Goal: Task Accomplishment & Management: Manage account settings

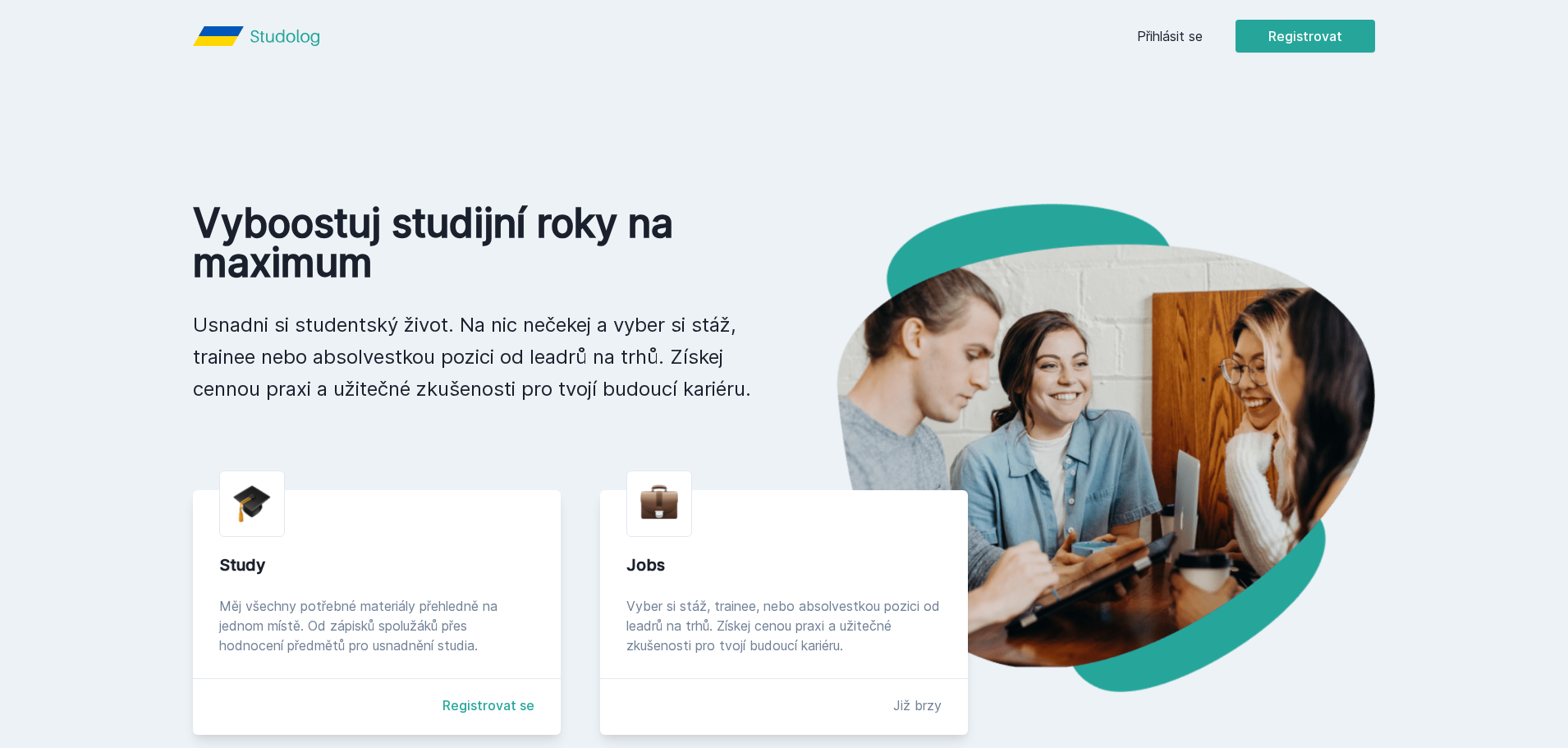
click at [1180, 35] on link "Přihlásit se" at bounding box center [1170, 35] width 65 height 20
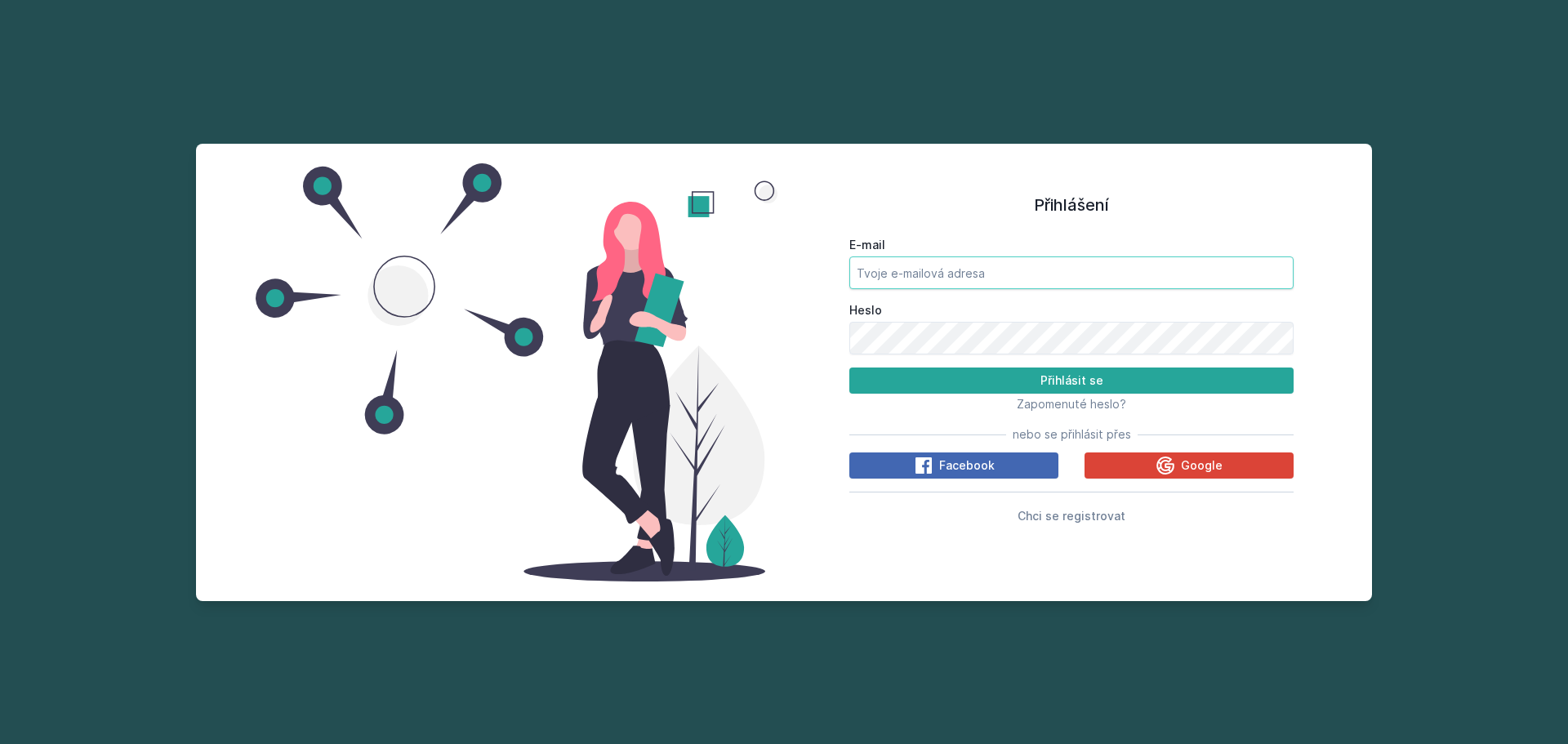
click at [1002, 256] on input "E-mail" at bounding box center [1072, 273] width 444 height 33
click at [971, 380] on button "Přihlásit se" at bounding box center [1072, 381] width 444 height 26
click at [766, 480] on div at bounding box center [516, 373] width 536 height 418
drag, startPoint x: 1012, startPoint y: 264, endPoint x: 730, endPoint y: 267, distance: 282.0
click at [730, 267] on div "Přihlášení E-mail [EMAIL_ADDRESS][DOMAIN_NAME] [PERSON_NAME] se Zapomenuté hesl…" at bounding box center [784, 373] width 1176 height 458
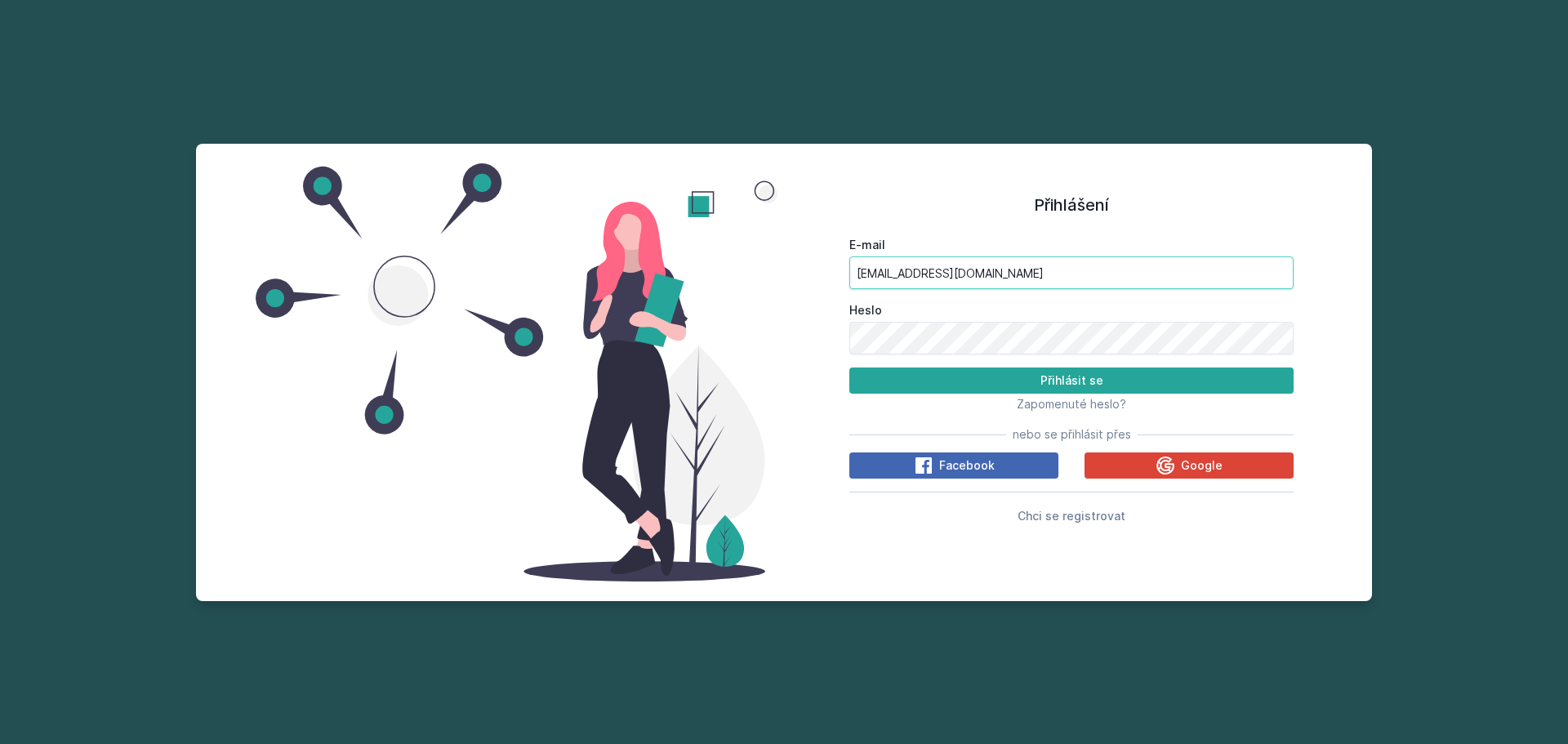
type input "[EMAIL_ADDRESS][DOMAIN_NAME]"
click at [747, 349] on div "Přihlášení E-mail [EMAIL_ADDRESS][DOMAIN_NAME] Heslo Přihlásit se Zapomenuté he…" at bounding box center [784, 373] width 1176 height 458
click at [850, 368] on button "Přihlásit se" at bounding box center [1072, 381] width 444 height 26
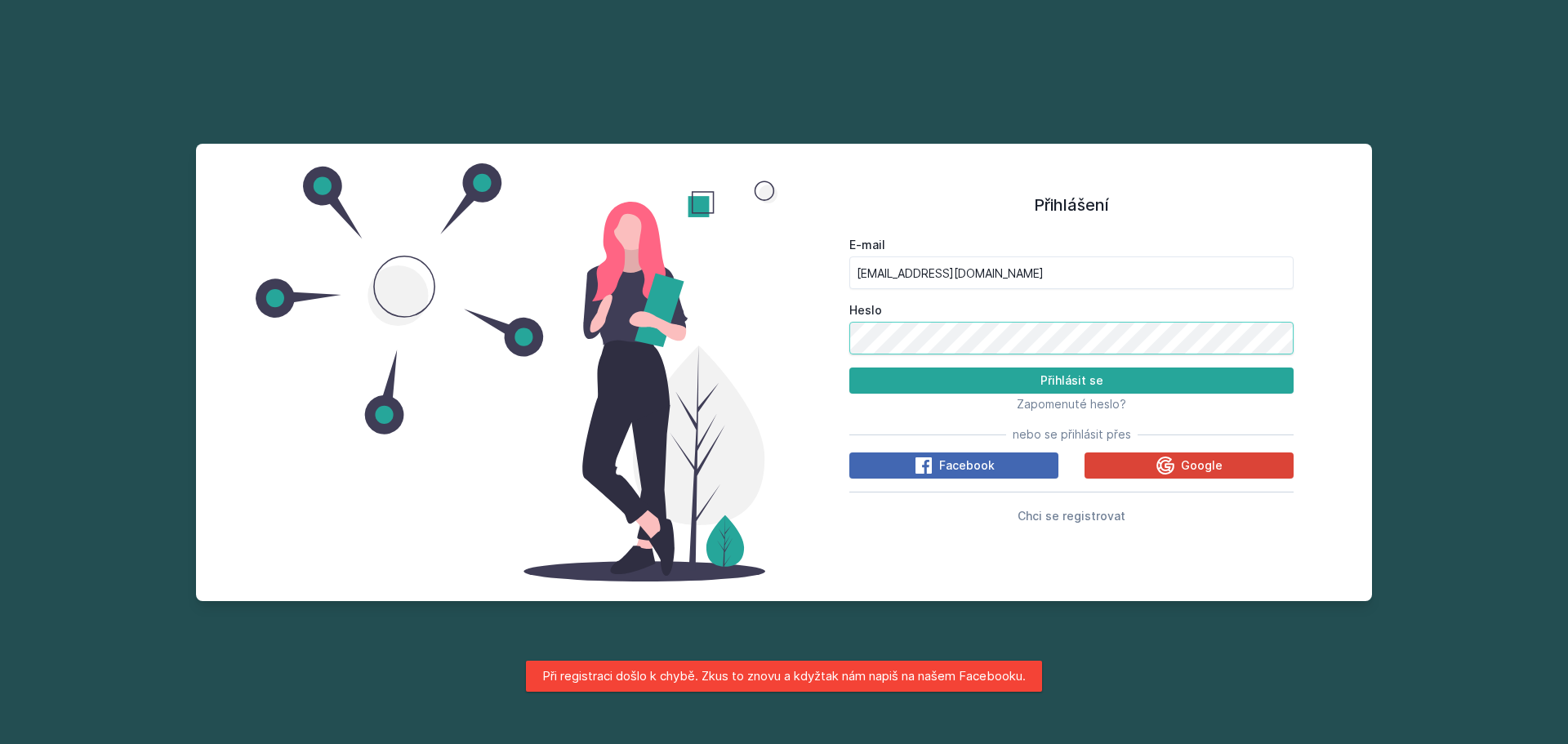
click at [679, 344] on div "Přihlášení E-mail [EMAIL_ADDRESS][DOMAIN_NAME] Heslo Přihlásit se Zapomenuté he…" at bounding box center [784, 373] width 1176 height 458
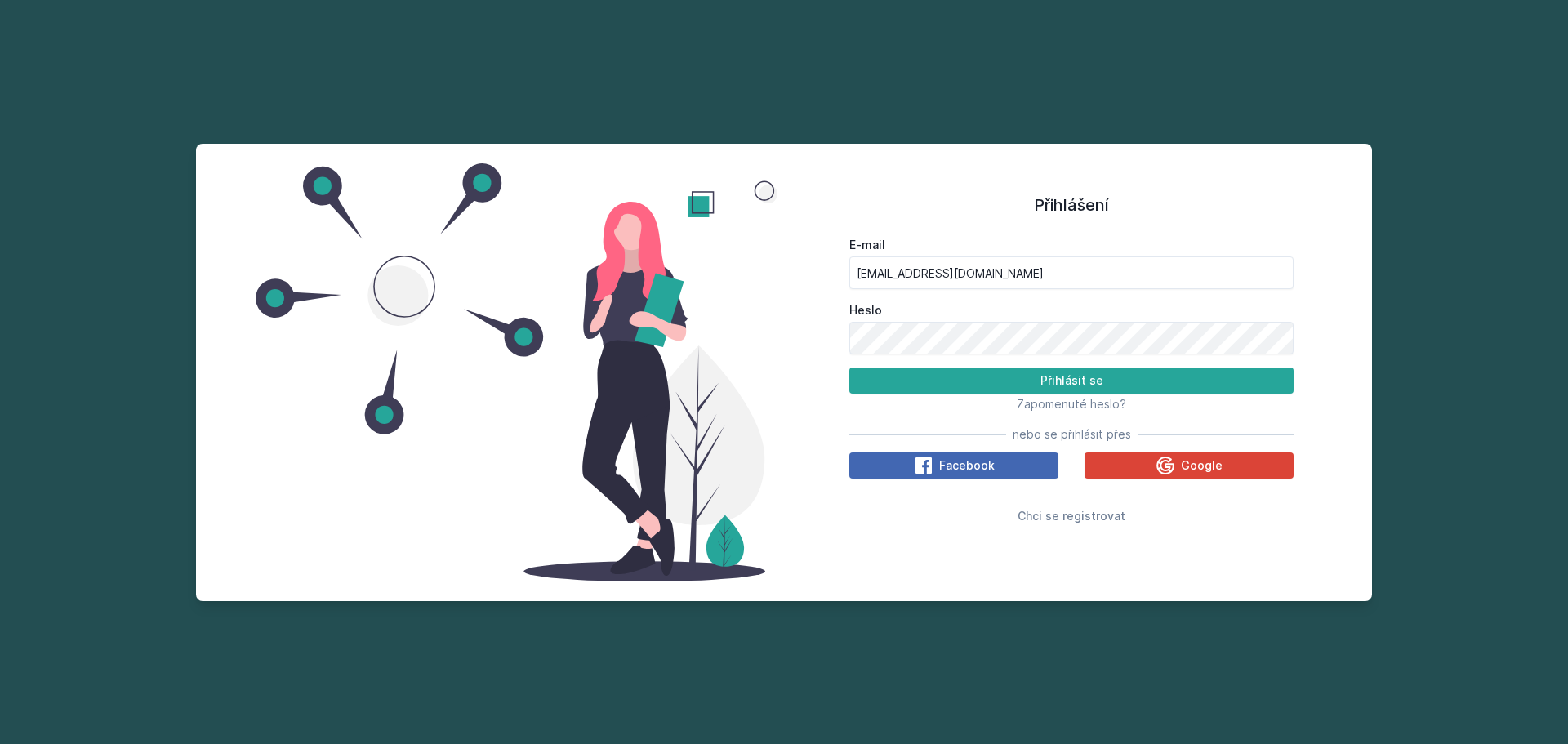
click at [1453, 240] on div "Přihlášení E-mail [EMAIL_ADDRESS][DOMAIN_NAME] Heslo Přihlásit se Zapomenuté he…" at bounding box center [784, 372] width 1568 height 744
